Goal: Information Seeking & Learning: Learn about a topic

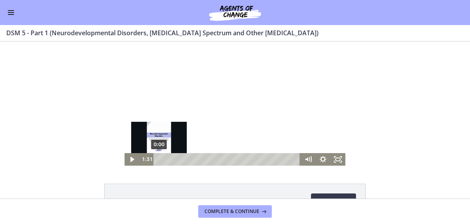
click at [159, 158] on div "0:00" at bounding box center [228, 159] width 138 height 13
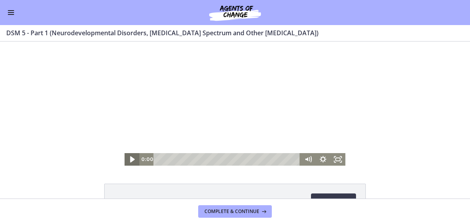
click at [126, 157] on icon "Play Video" at bounding box center [133, 159] width 18 height 15
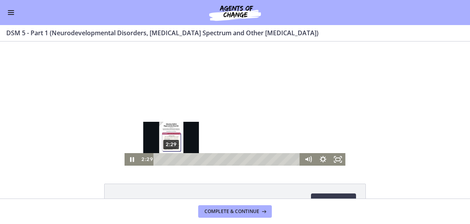
click at [168, 158] on div "2:29" at bounding box center [228, 159] width 138 height 13
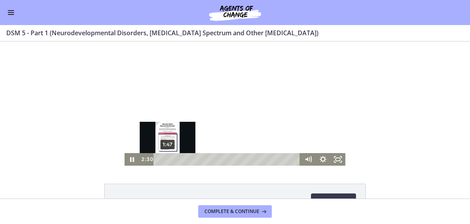
click at [165, 158] on div "1:47" at bounding box center [228, 159] width 138 height 13
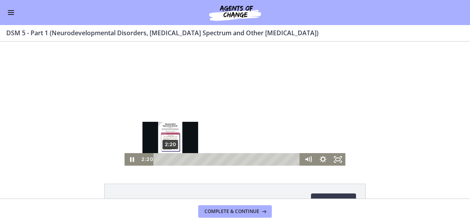
click at [167, 160] on div "2:20" at bounding box center [228, 159] width 138 height 13
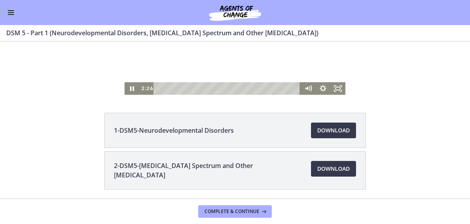
scroll to position [59, 0]
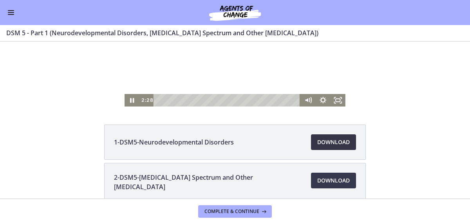
click at [328, 147] on link "Download Opens in a new window" at bounding box center [333, 142] width 45 height 16
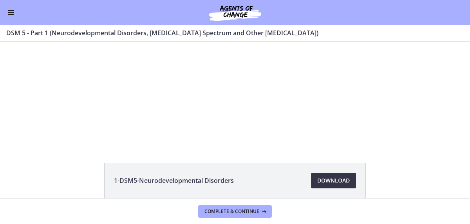
scroll to position [20, 0]
click at [7, 10] on button "Enable menu" at bounding box center [10, 12] width 9 height 9
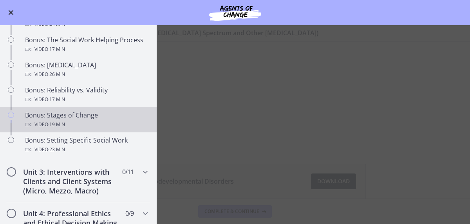
scroll to position [665, 0]
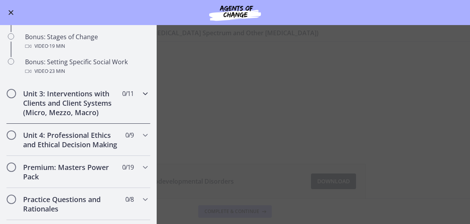
click at [140, 98] on icon "Chapters" at bounding box center [144, 93] width 9 height 9
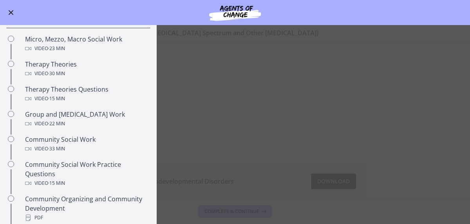
scroll to position [245, 0]
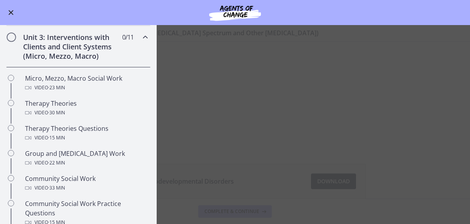
click at [13, 14] on span "Enable menu" at bounding box center [11, 12] width 5 height 5
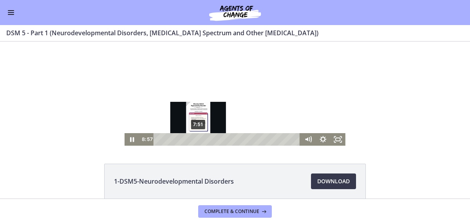
click at [195, 139] on div "7:51" at bounding box center [228, 139] width 138 height 13
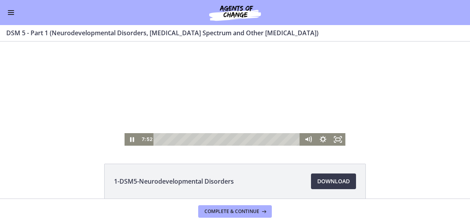
scroll to position [0, 0]
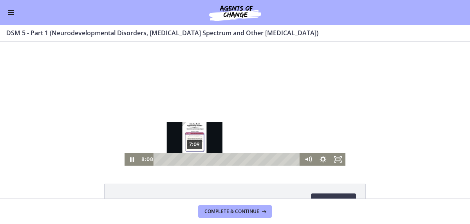
click at [192, 159] on div "7:09" at bounding box center [228, 159] width 138 height 13
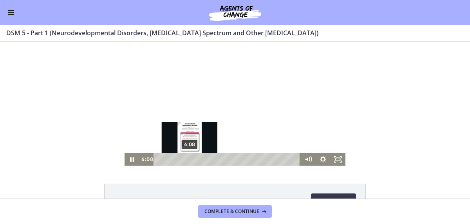
click at [187, 159] on div "6:08" at bounding box center [228, 159] width 138 height 13
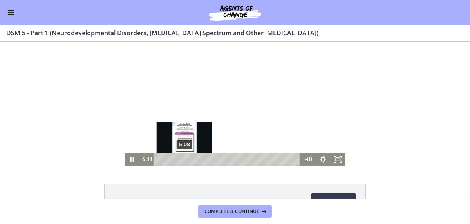
click at [182, 160] on div "5:08" at bounding box center [228, 159] width 138 height 13
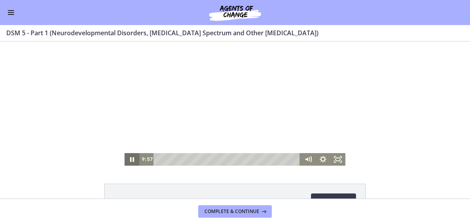
click at [130, 159] on icon "Pause" at bounding box center [132, 159] width 4 height 5
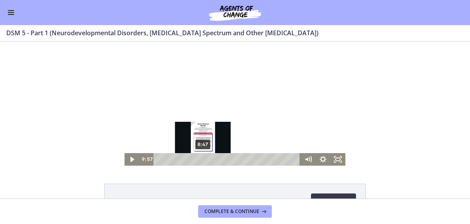
click at [200, 160] on div "8:47" at bounding box center [228, 159] width 138 height 13
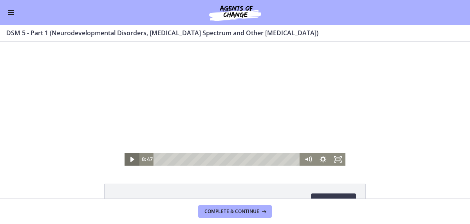
click at [130, 157] on icon "Play Video" at bounding box center [132, 159] width 15 height 13
click at [251, 96] on div at bounding box center [234, 103] width 221 height 124
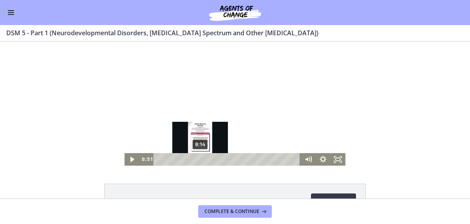
click at [197, 160] on div "8:14" at bounding box center [228, 159] width 138 height 13
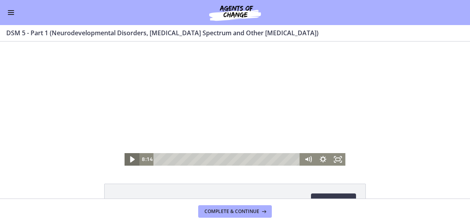
click at [126, 159] on icon "Play Video" at bounding box center [133, 159] width 18 height 15
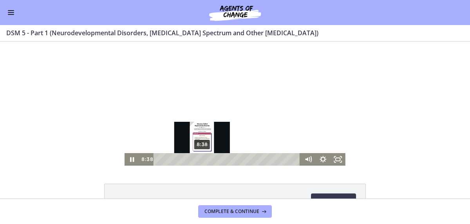
click at [199, 159] on div "8:38" at bounding box center [228, 159] width 138 height 13
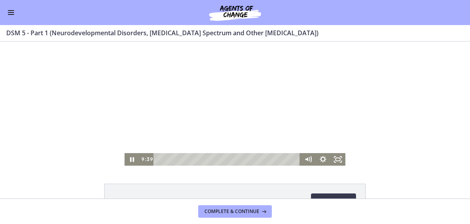
click at [221, 115] on div at bounding box center [234, 103] width 221 height 124
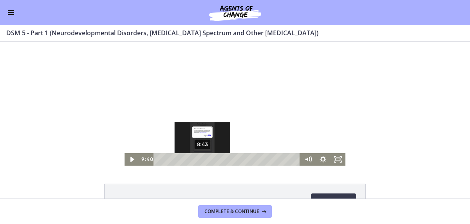
click at [200, 159] on div "8:43" at bounding box center [228, 159] width 138 height 13
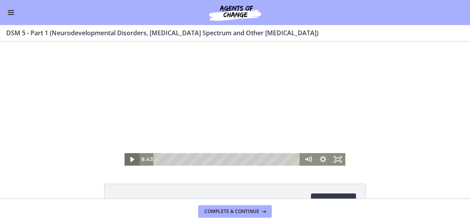
click at [131, 159] on icon "Play Video" at bounding box center [133, 159] width 4 height 5
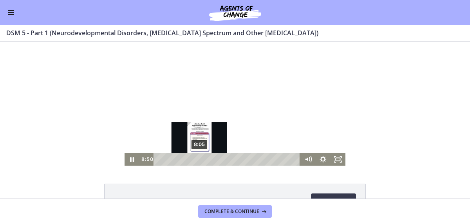
click at [196, 160] on div "8:05" at bounding box center [228, 159] width 138 height 13
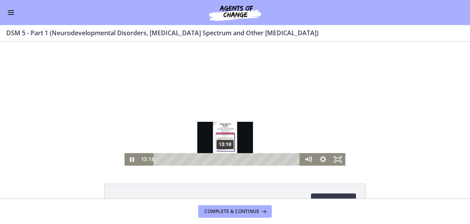
click at [223, 159] on div "13:18" at bounding box center [228, 159] width 138 height 13
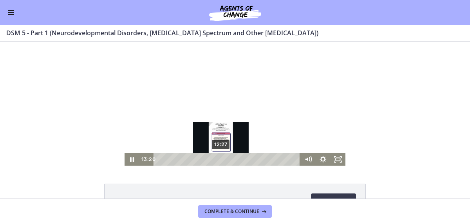
click at [218, 159] on div "12:27" at bounding box center [228, 159] width 138 height 13
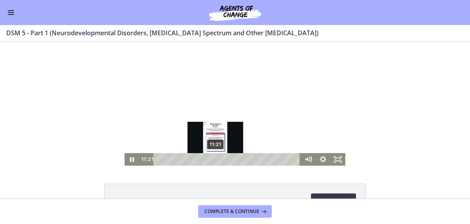
click at [213, 160] on div "11:21" at bounding box center [228, 159] width 138 height 13
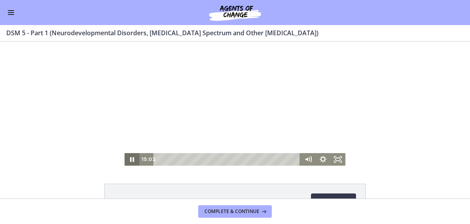
click at [130, 158] on icon "Pause" at bounding box center [132, 159] width 4 height 5
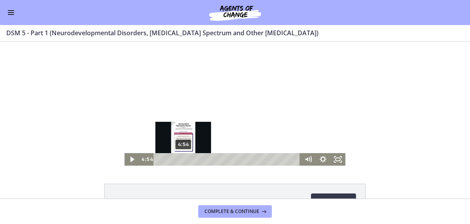
click at [180, 160] on div "4:54" at bounding box center [228, 159] width 138 height 13
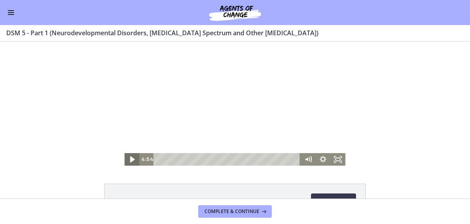
click at [130, 159] on icon "Play Video" at bounding box center [132, 159] width 5 height 6
click at [216, 115] on div at bounding box center [234, 103] width 221 height 124
click at [131, 160] on icon "Play Video" at bounding box center [133, 159] width 4 height 5
click at [130, 159] on icon "Pause" at bounding box center [132, 159] width 4 height 5
click at [128, 162] on icon "Play Video" at bounding box center [132, 159] width 15 height 13
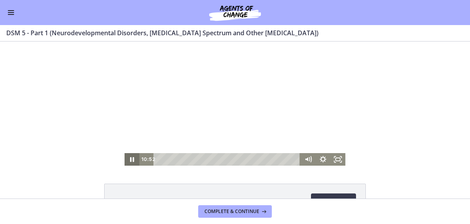
click at [129, 162] on icon "Pause" at bounding box center [131, 159] width 15 height 13
